Goal: Task Accomplishment & Management: Complete application form

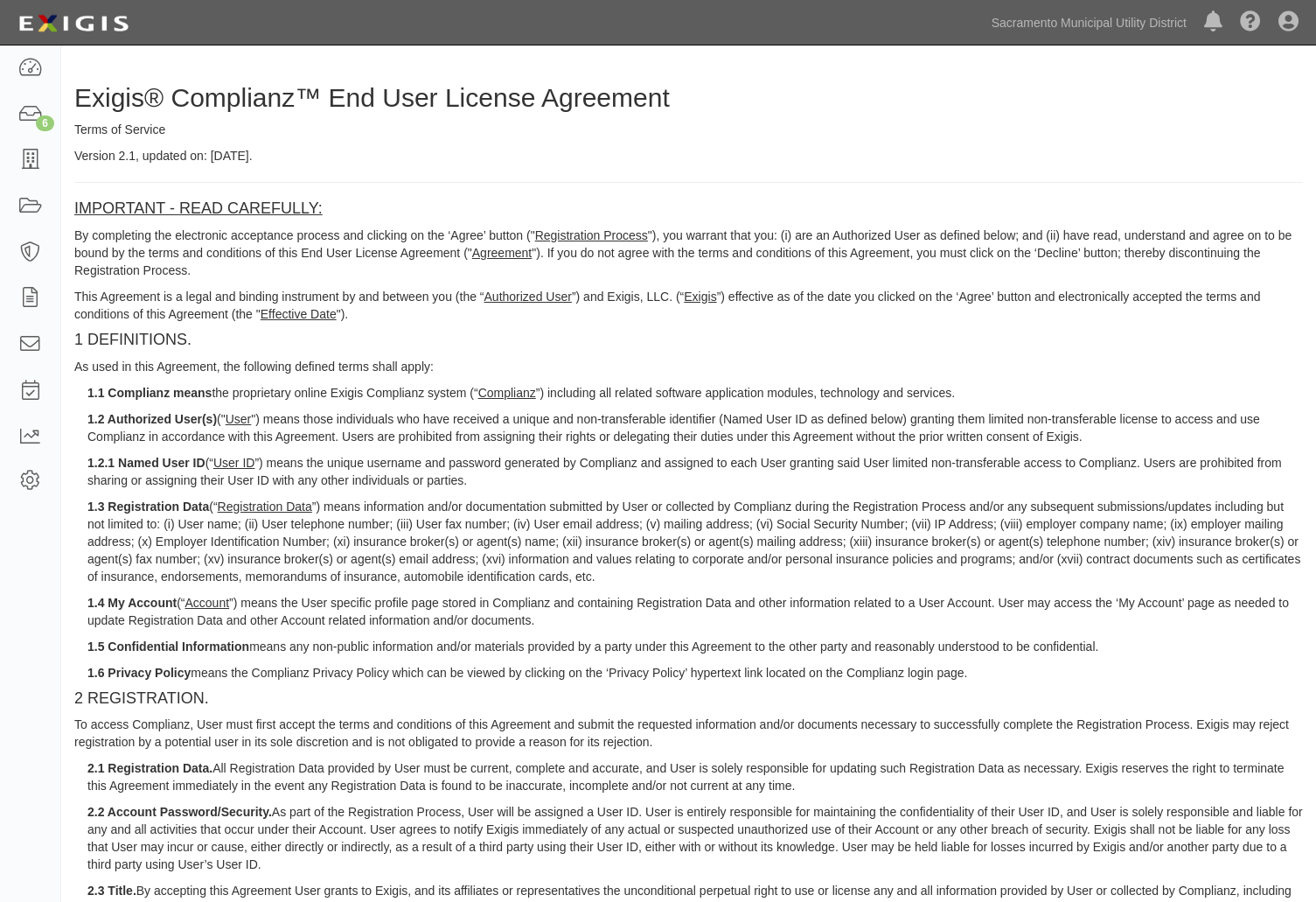
drag, startPoint x: 405, startPoint y: 445, endPoint x: 423, endPoint y: 438, distance: 19.3
click at [797, 336] on h4 "1 DEFINITIONS." at bounding box center [689, 340] width 1229 height 18
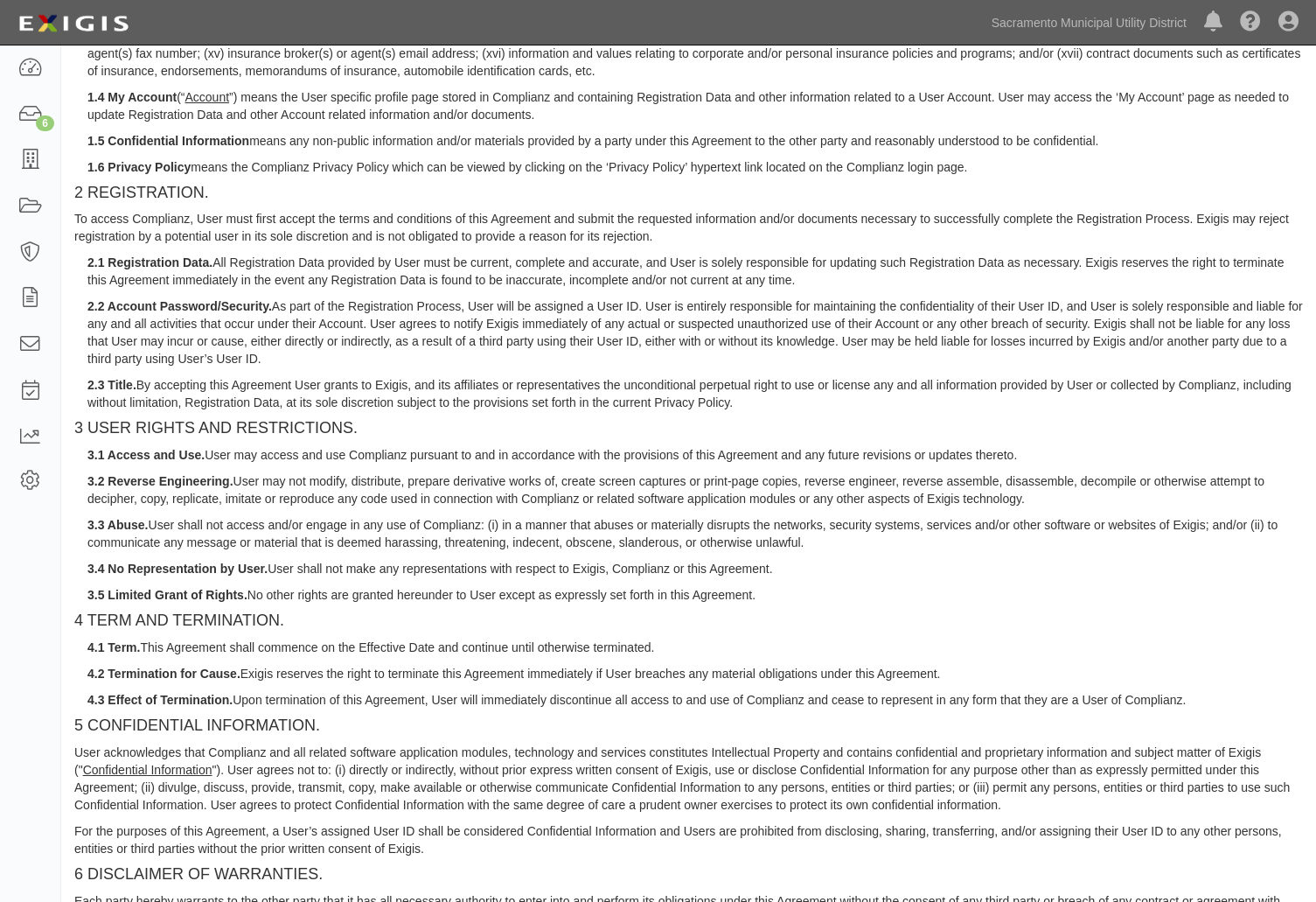
scroll to position [1639, 0]
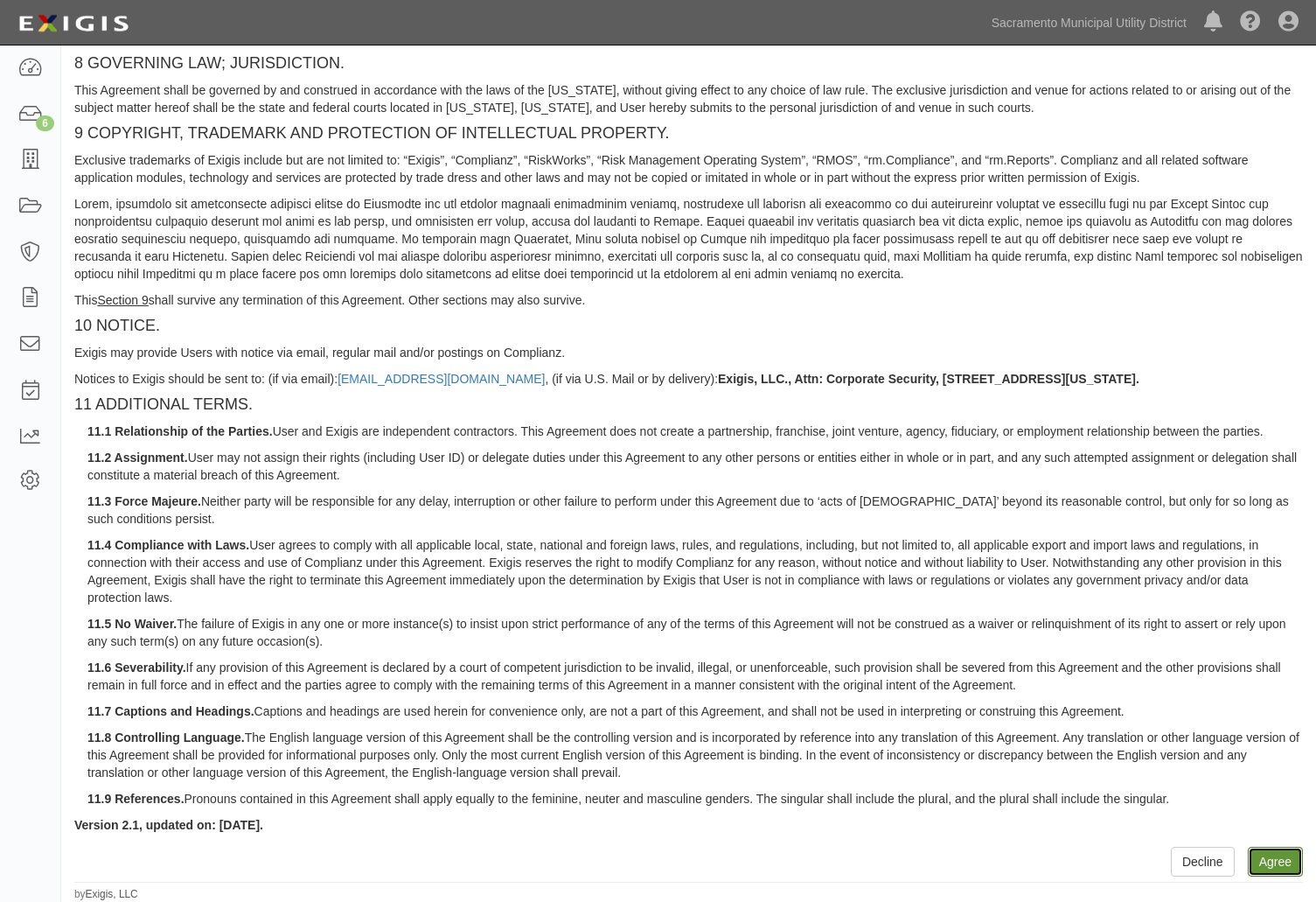
click at [1273, 860] on button "Agree" at bounding box center [1275, 861] width 55 height 30
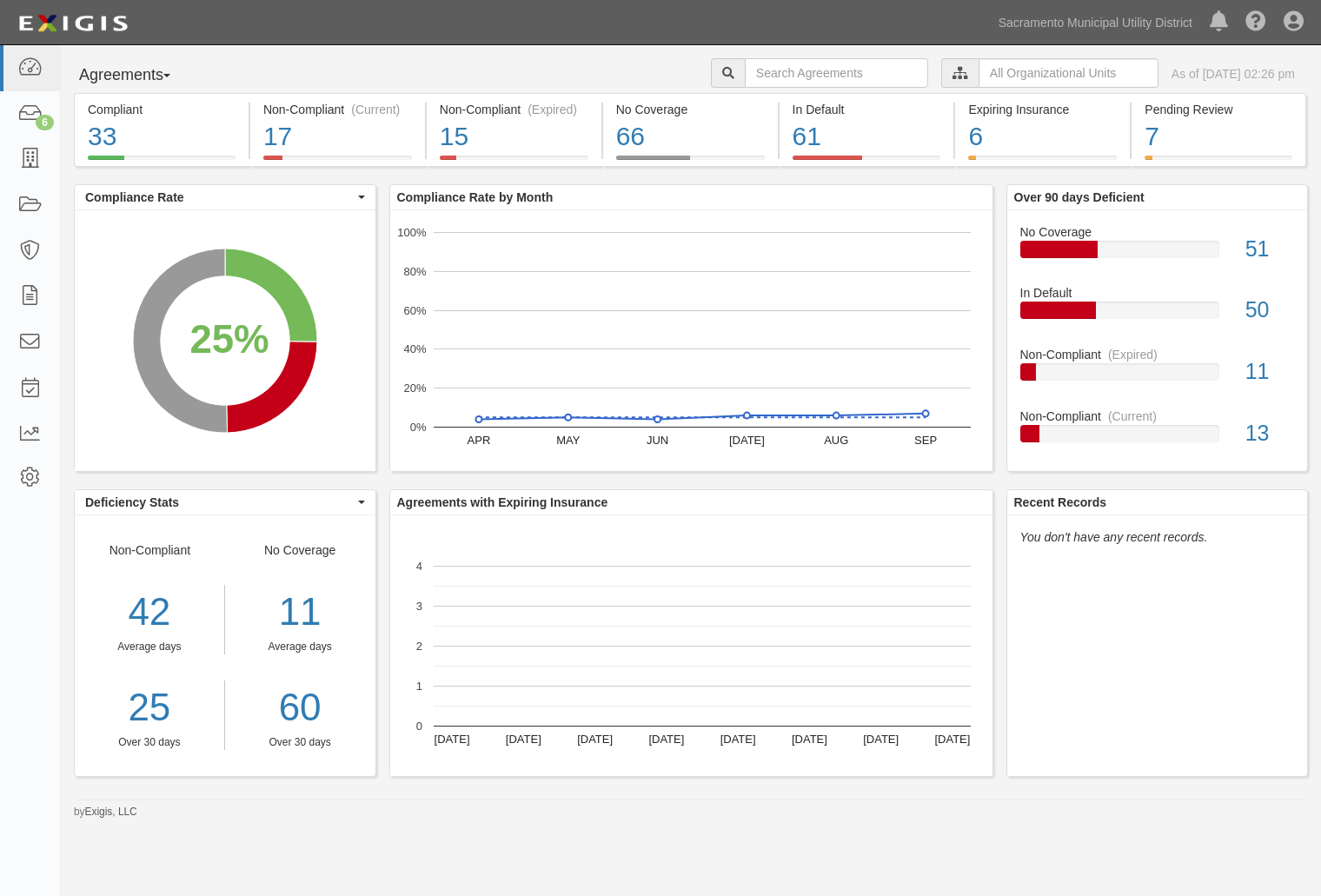
drag, startPoint x: 1126, startPoint y: 734, endPoint x: 1157, endPoint y: 675, distance: 66.6
click at [1126, 734] on div "Recent Records You don't have any recent records." at bounding box center [1157, 633] width 302 height 288
